Goal: Transaction & Acquisition: Register for event/course

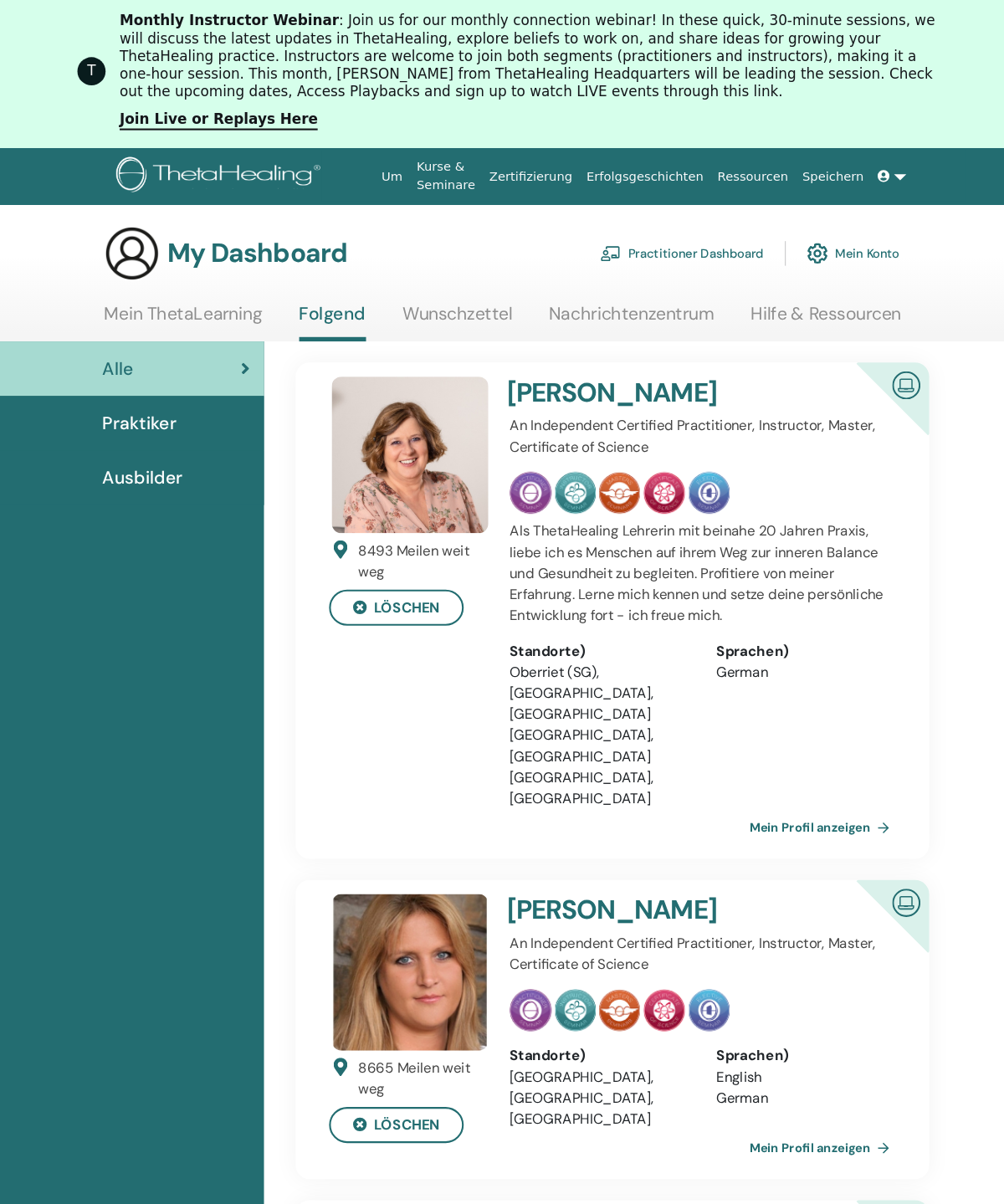
click at [382, 320] on link "Wunschzettel" at bounding box center [433, 303] width 104 height 32
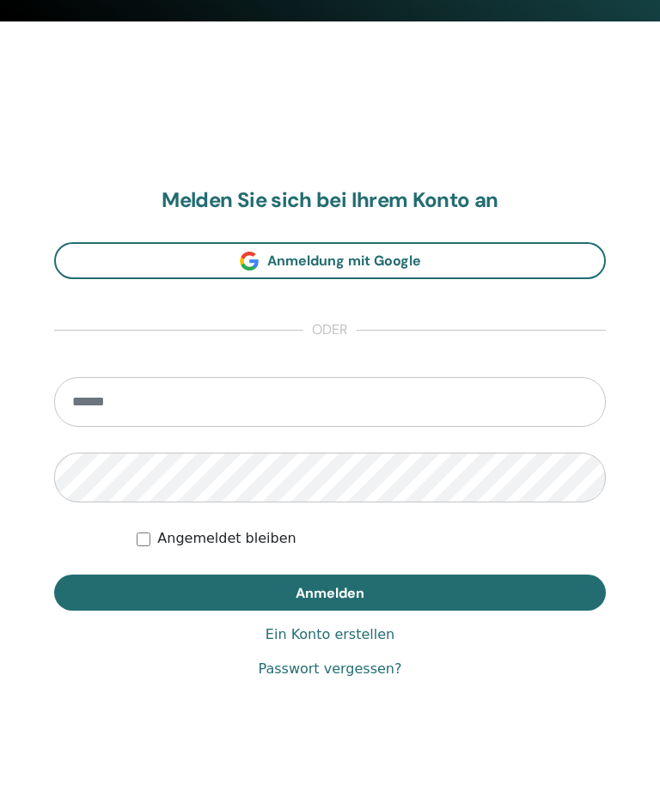
scroll to position [803, 0]
type input "**********"
click at [330, 592] on button "Anmelden" at bounding box center [329, 593] width 551 height 36
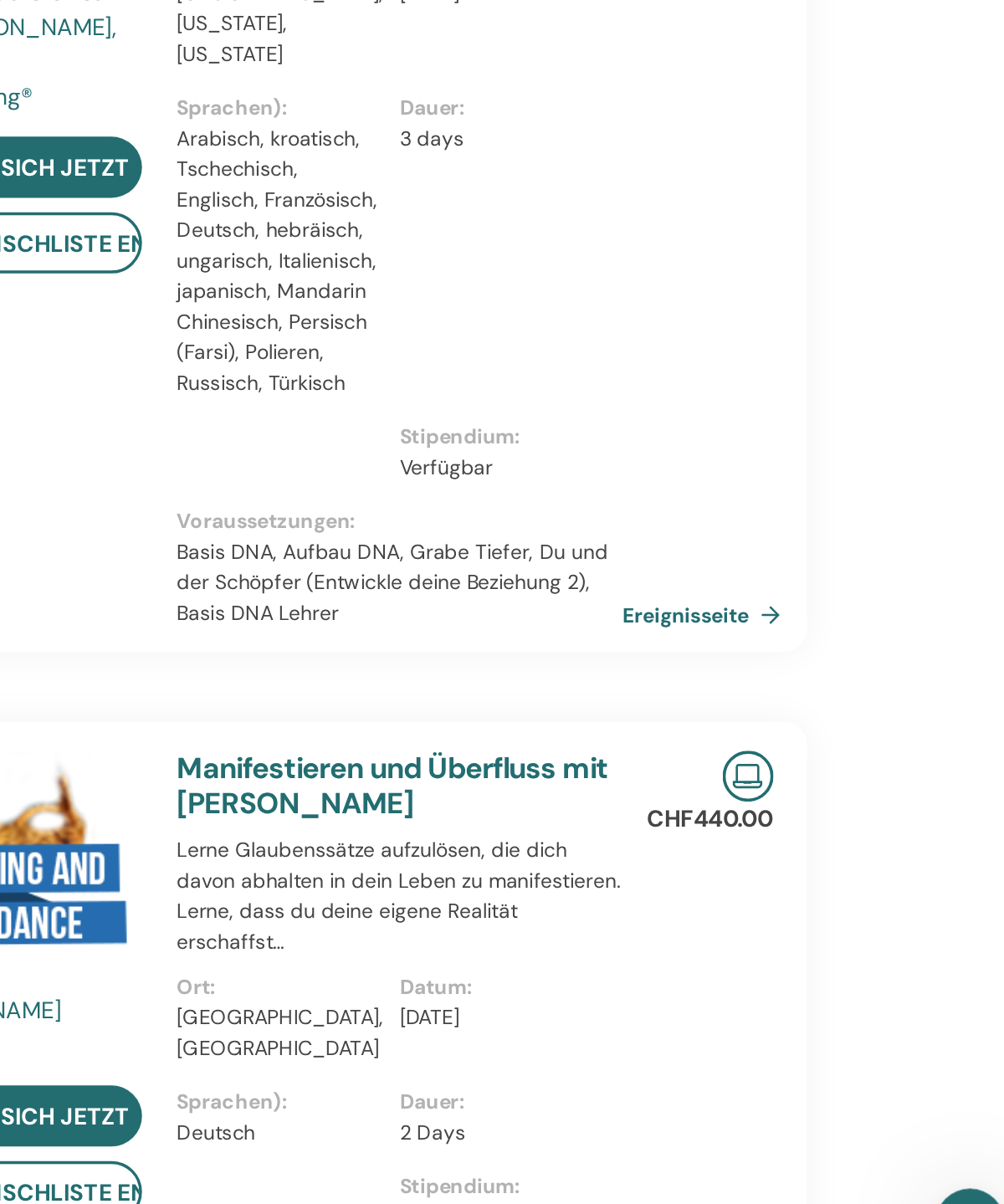
scroll to position [105, 10]
click at [767, 804] on link "Ereignisseite" at bounding box center [816, 816] width 97 height 25
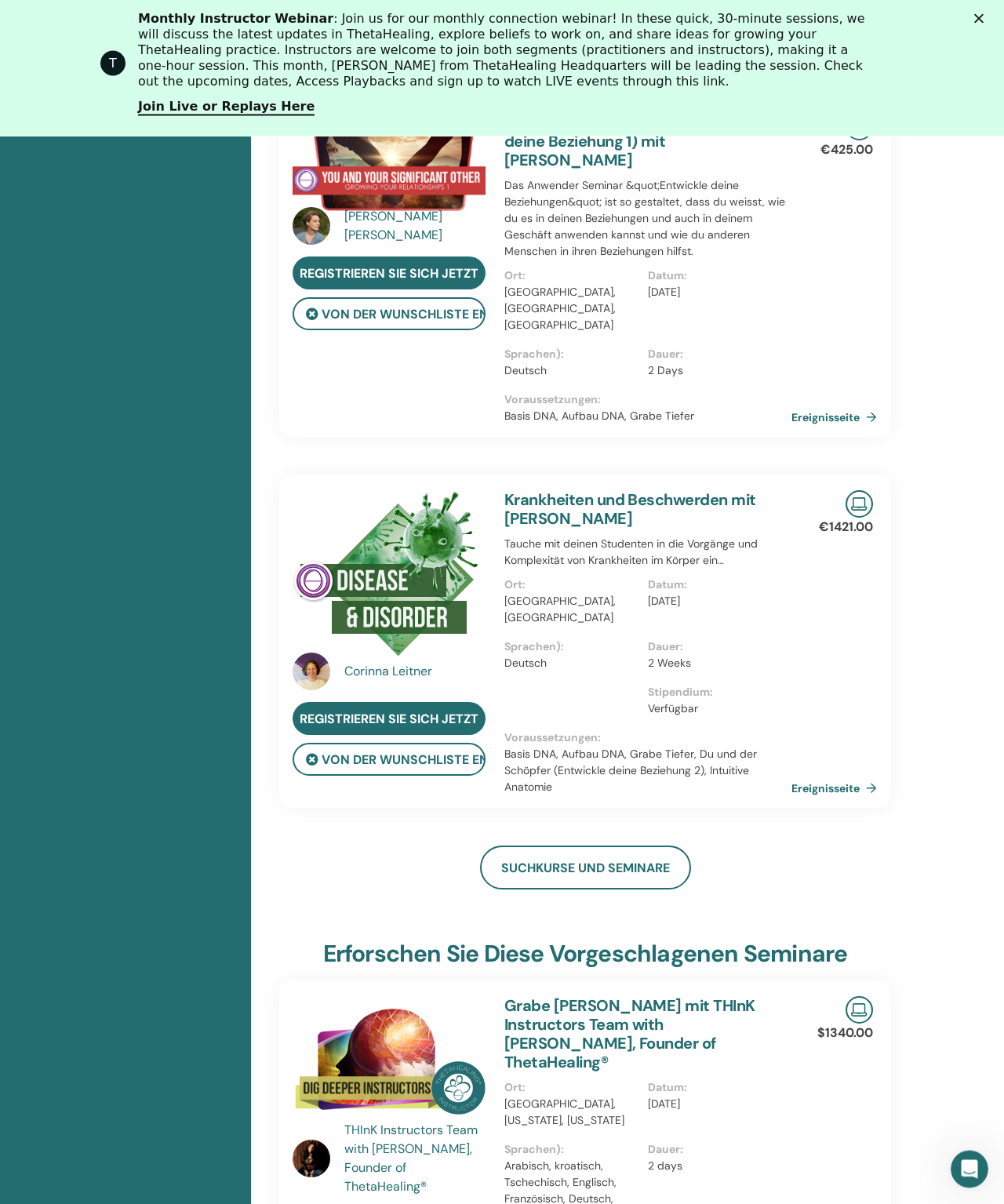
scroll to position [2993, 0]
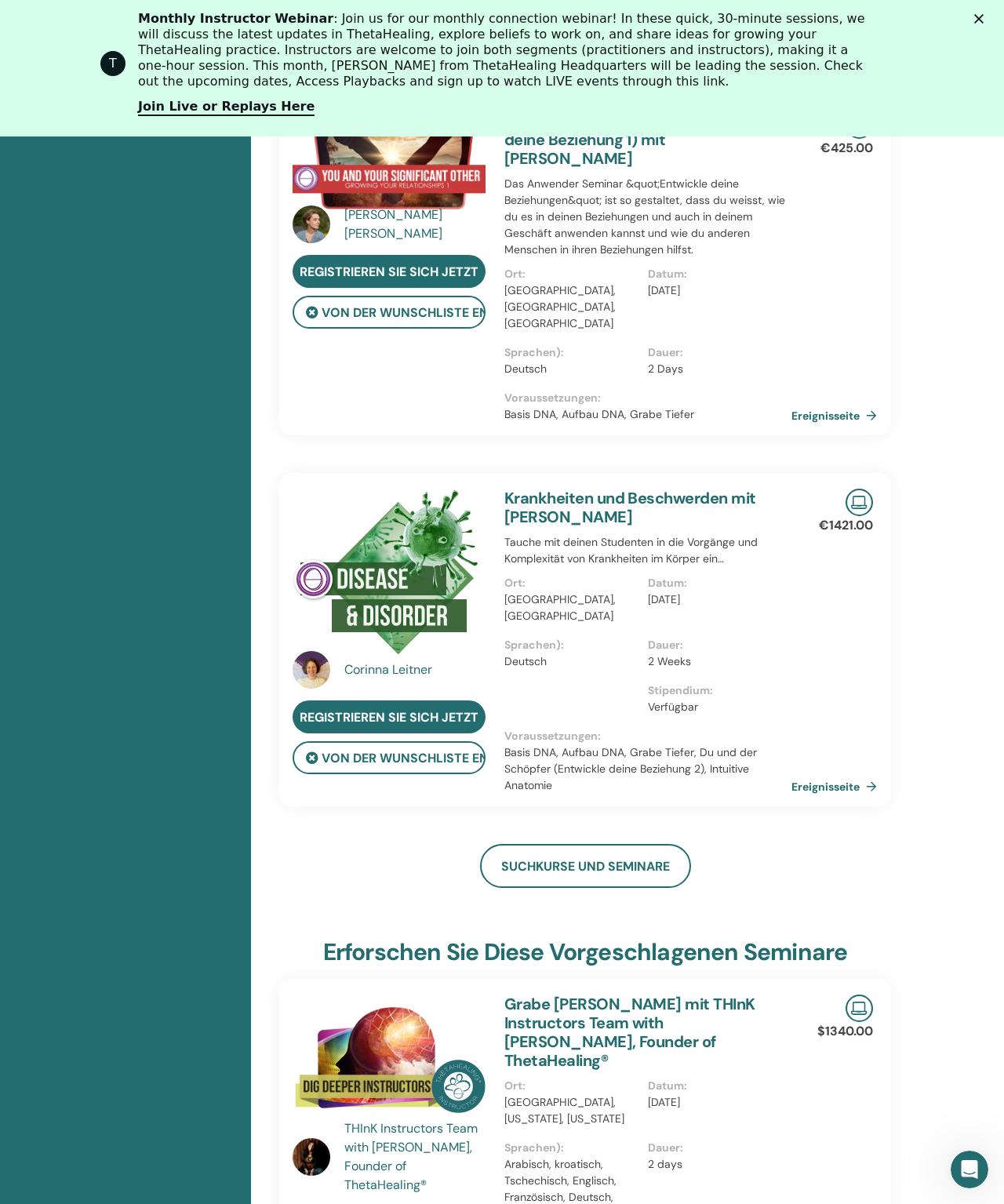
click at [941, 16] on div "T Monthly Instructor Webinar : Join us for our monthly connection webinar! In t…" at bounding box center [502, 63] width 1004 height 114
click at [941, 17] on div "Schließen" at bounding box center [982, 18] width 16 height 9
